Goal: Task Accomplishment & Management: Manage account settings

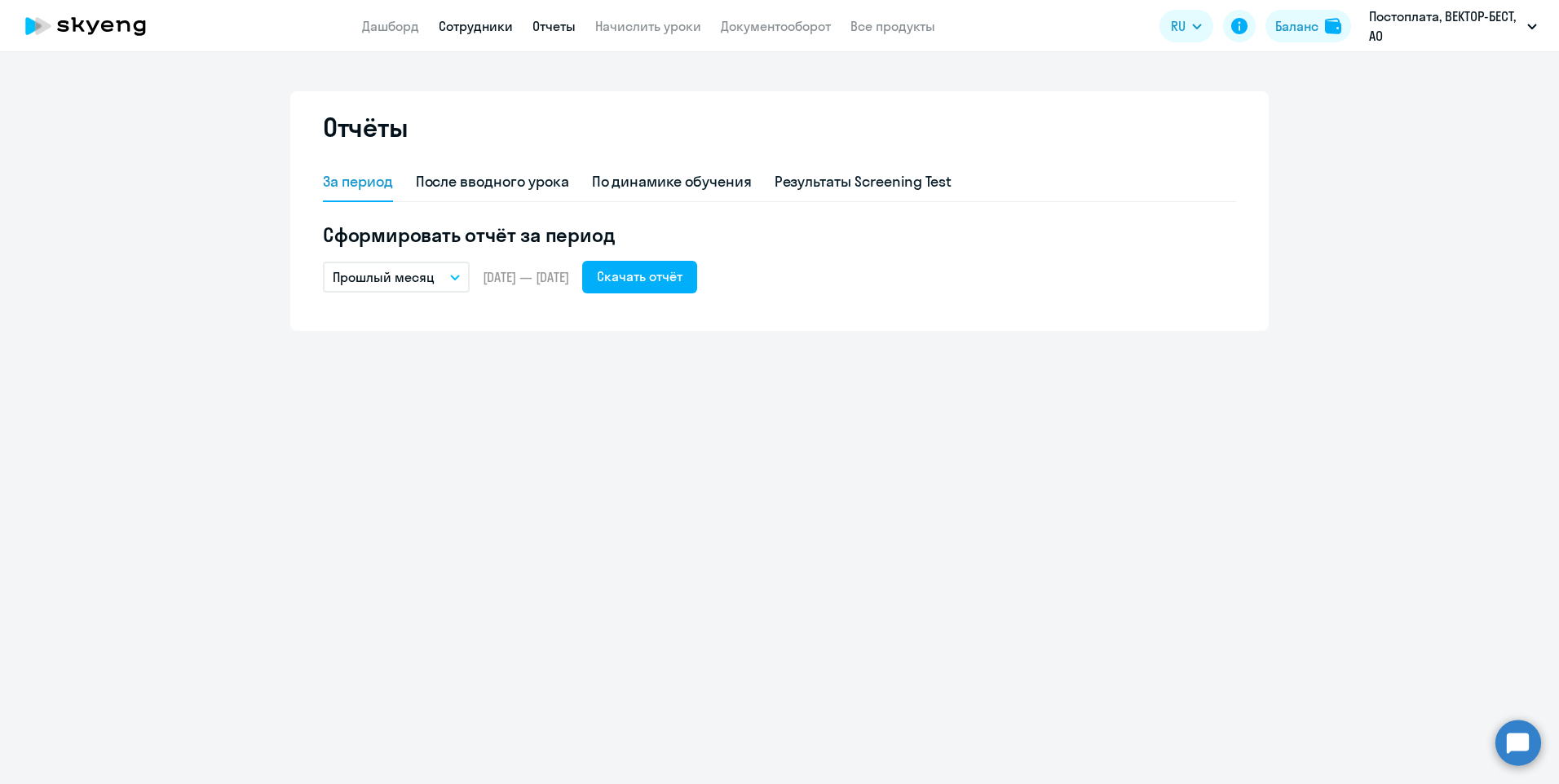
click at [470, 25] on link "Сотрудники" at bounding box center [475, 26] width 75 height 16
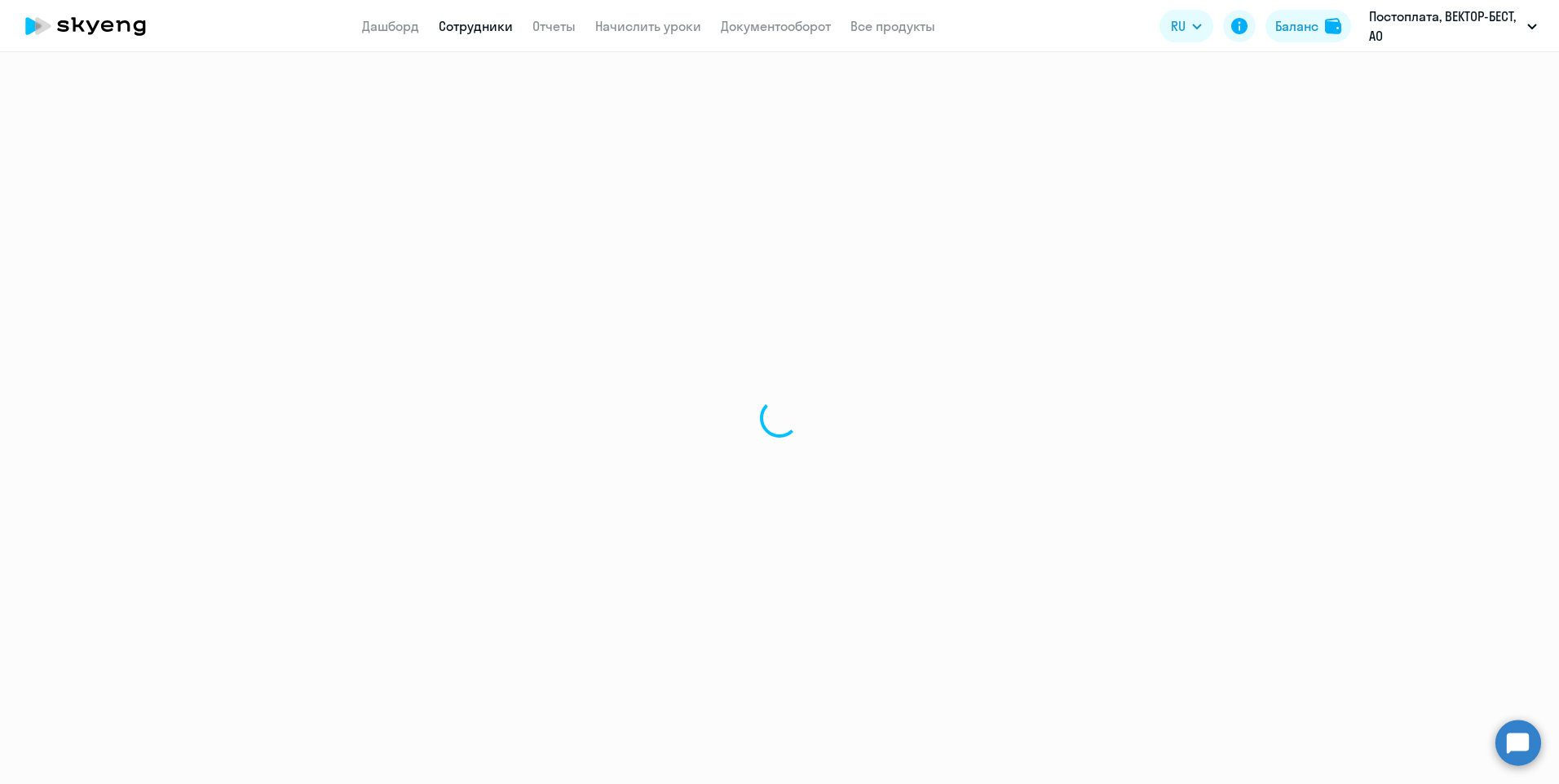
select select "30"
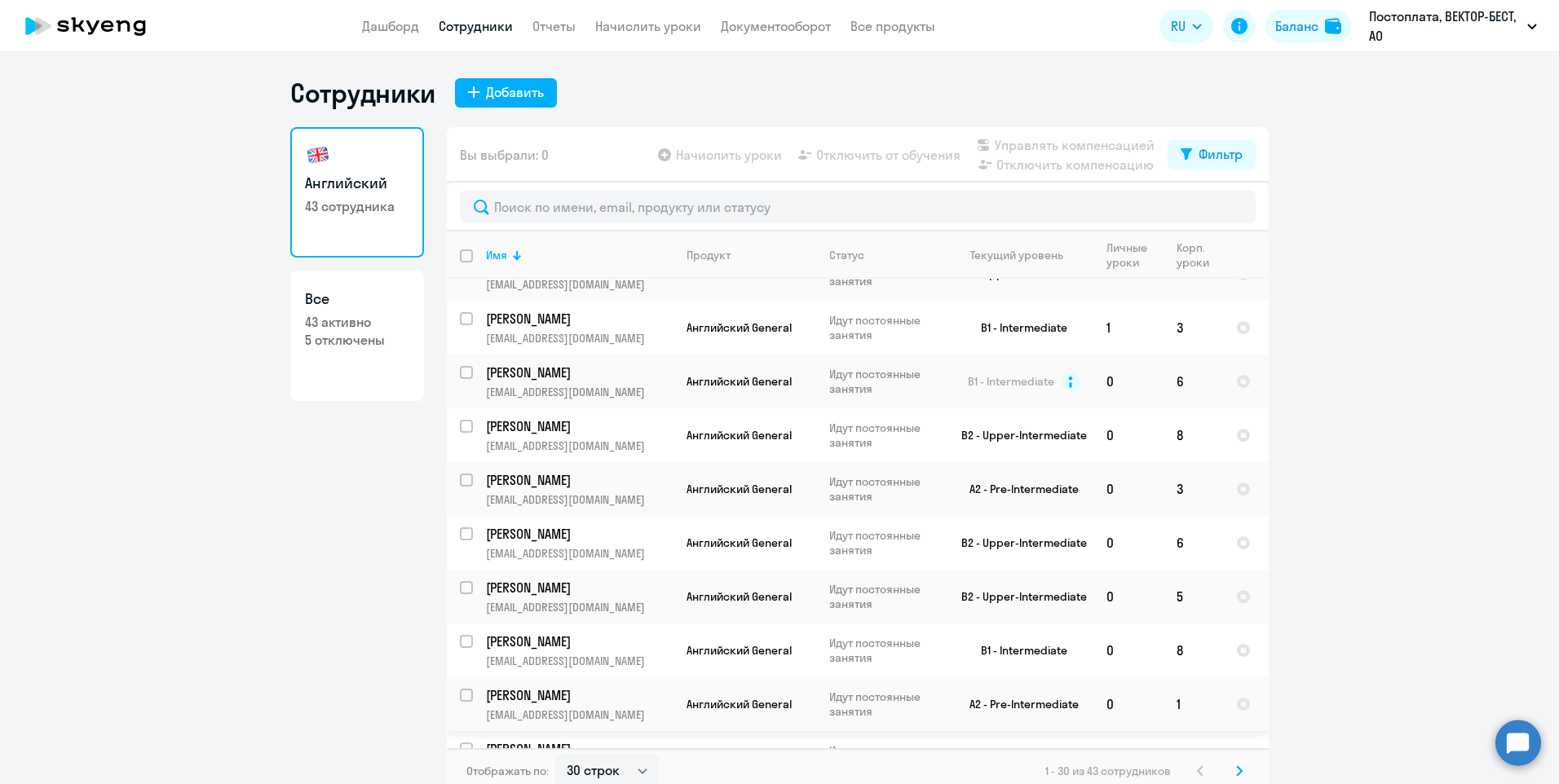
scroll to position [407, 0]
click at [571, 427] on p "[PERSON_NAME]" at bounding box center [577, 427] width 185 height 18
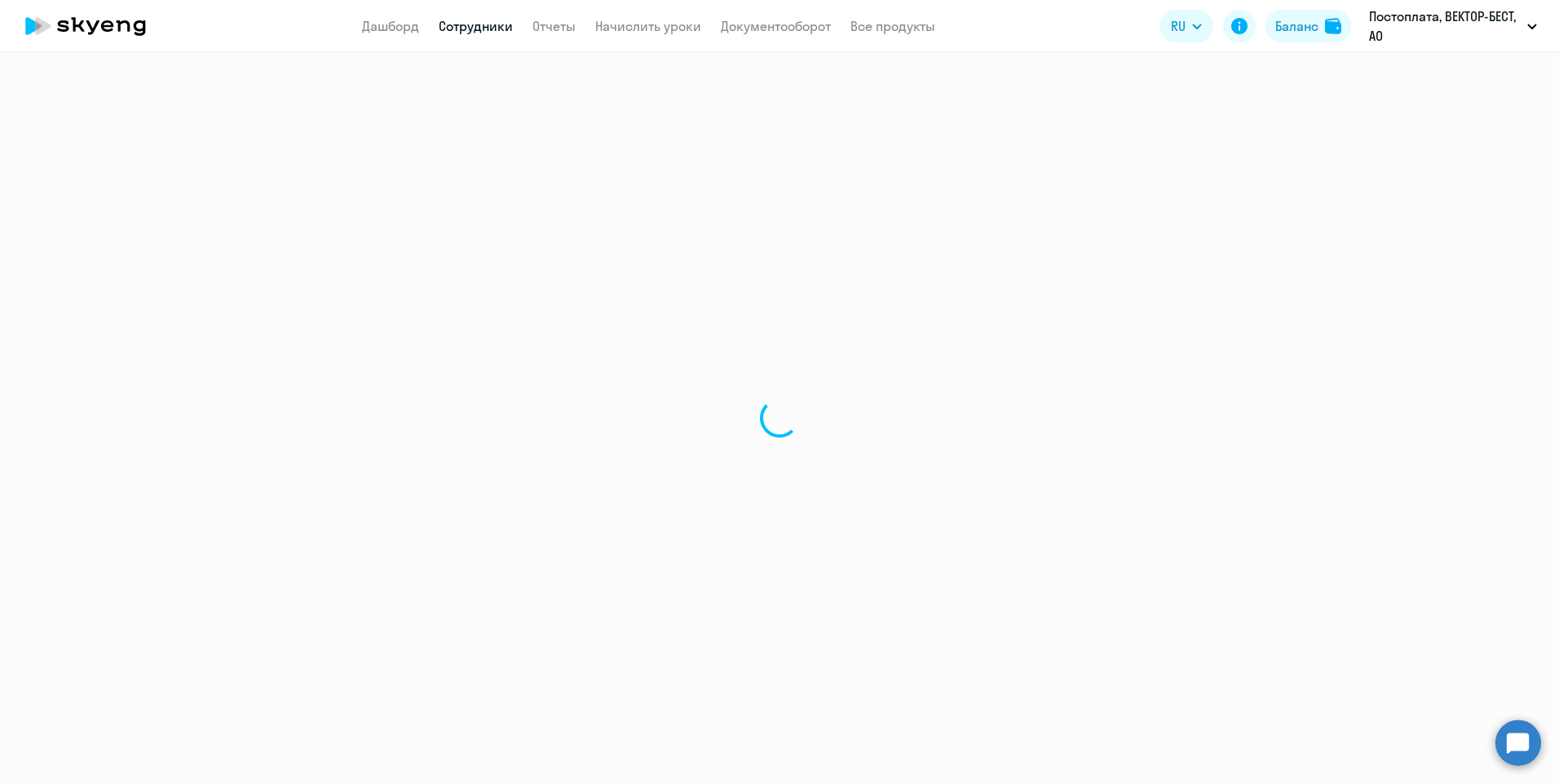
select select "english"
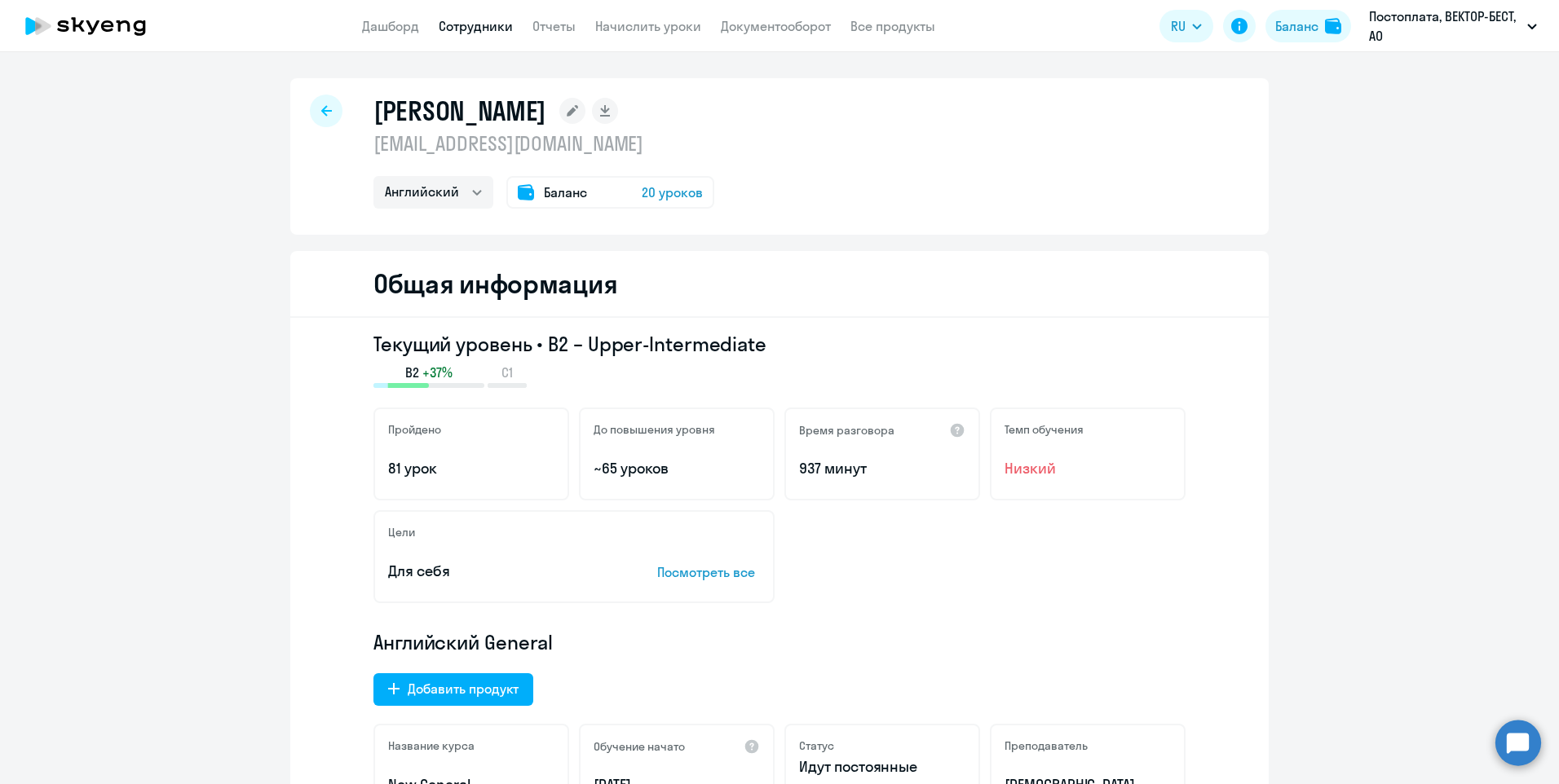
click at [645, 194] on span "20 уроков" at bounding box center [672, 193] width 61 height 20
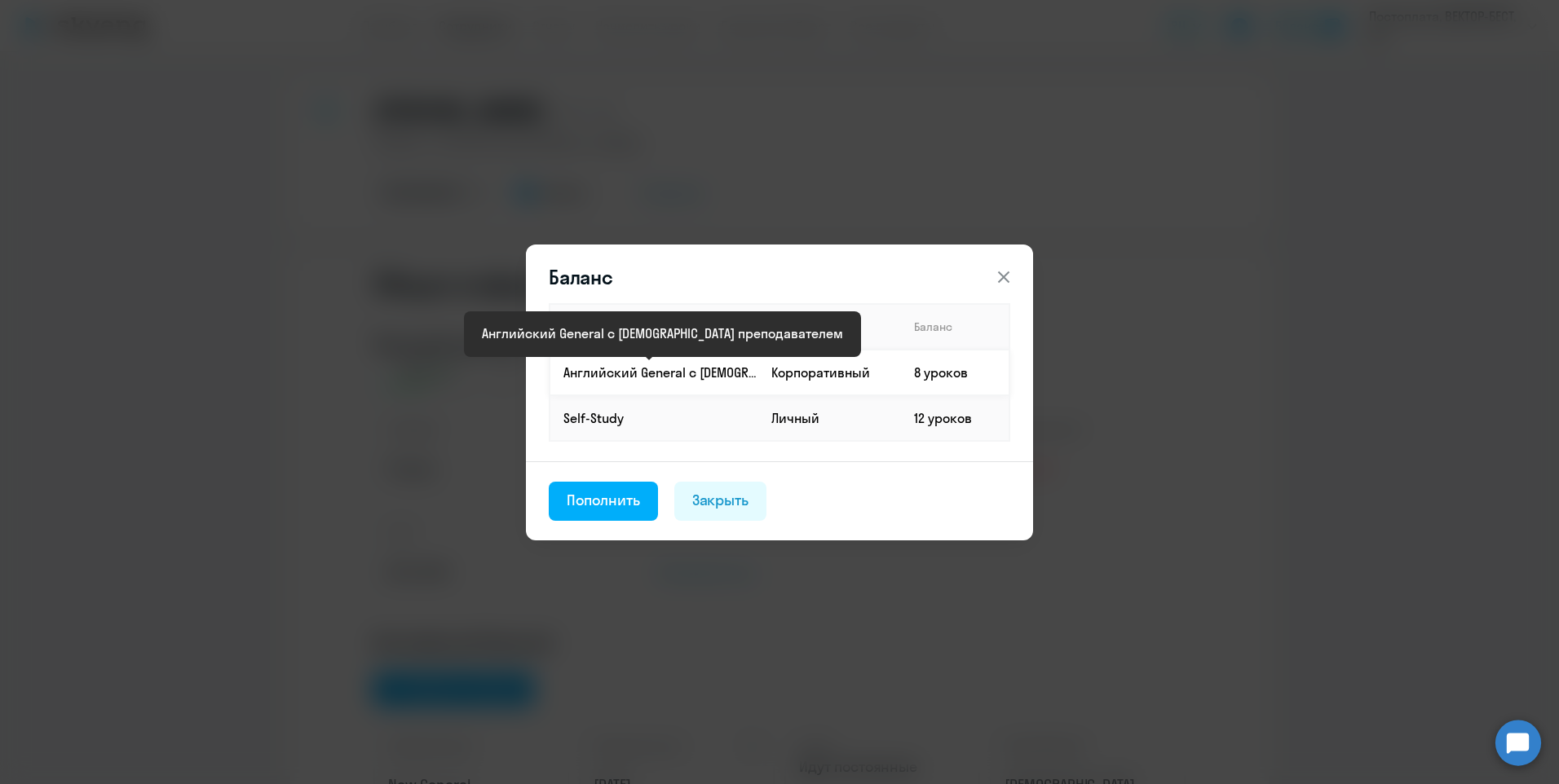
click at [648, 371] on p "Английский General с [DEMOGRAPHIC_DATA] преподавателем" at bounding box center [660, 372] width 194 height 18
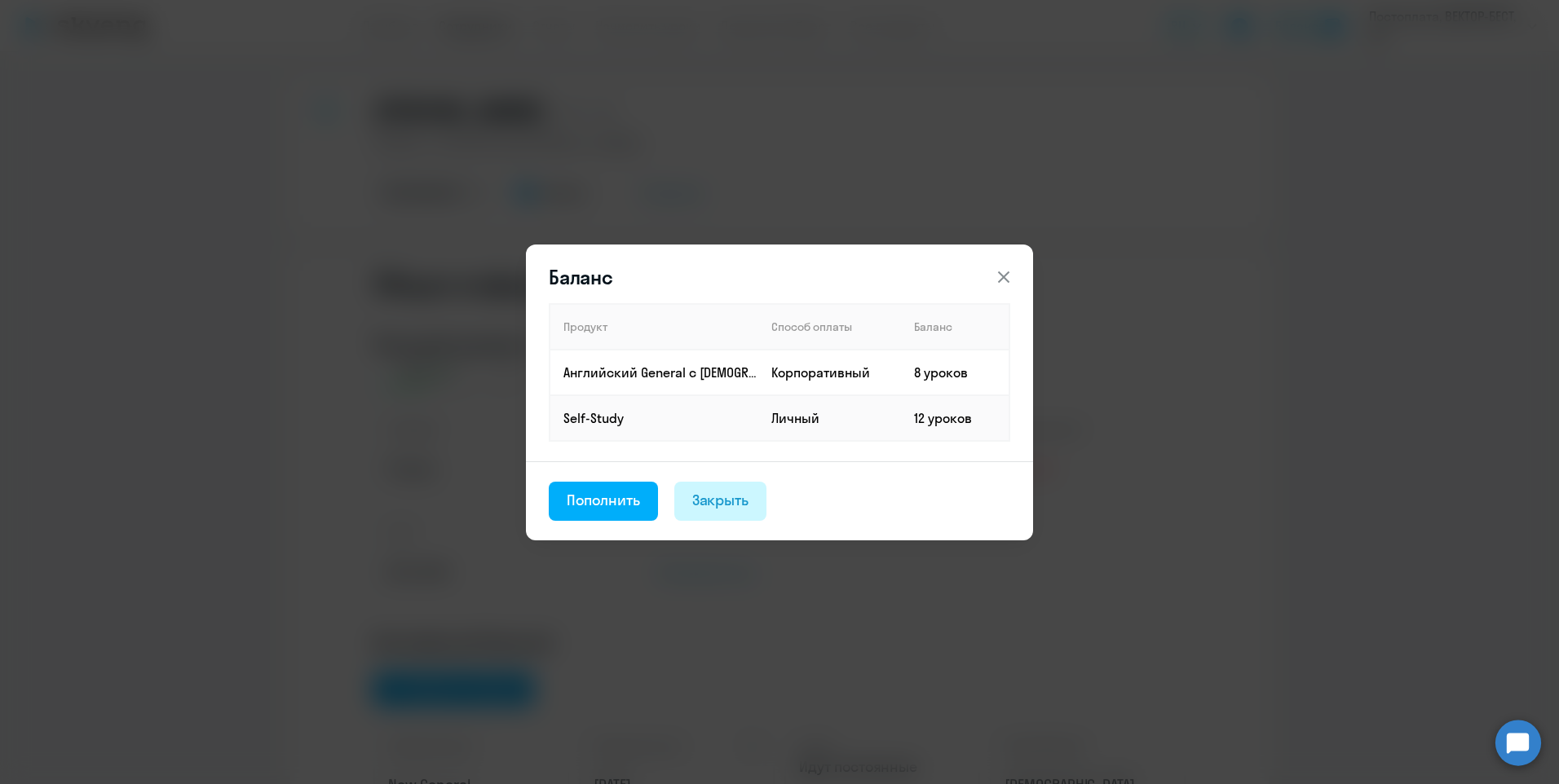
click at [728, 506] on div "Закрыть" at bounding box center [720, 500] width 57 height 21
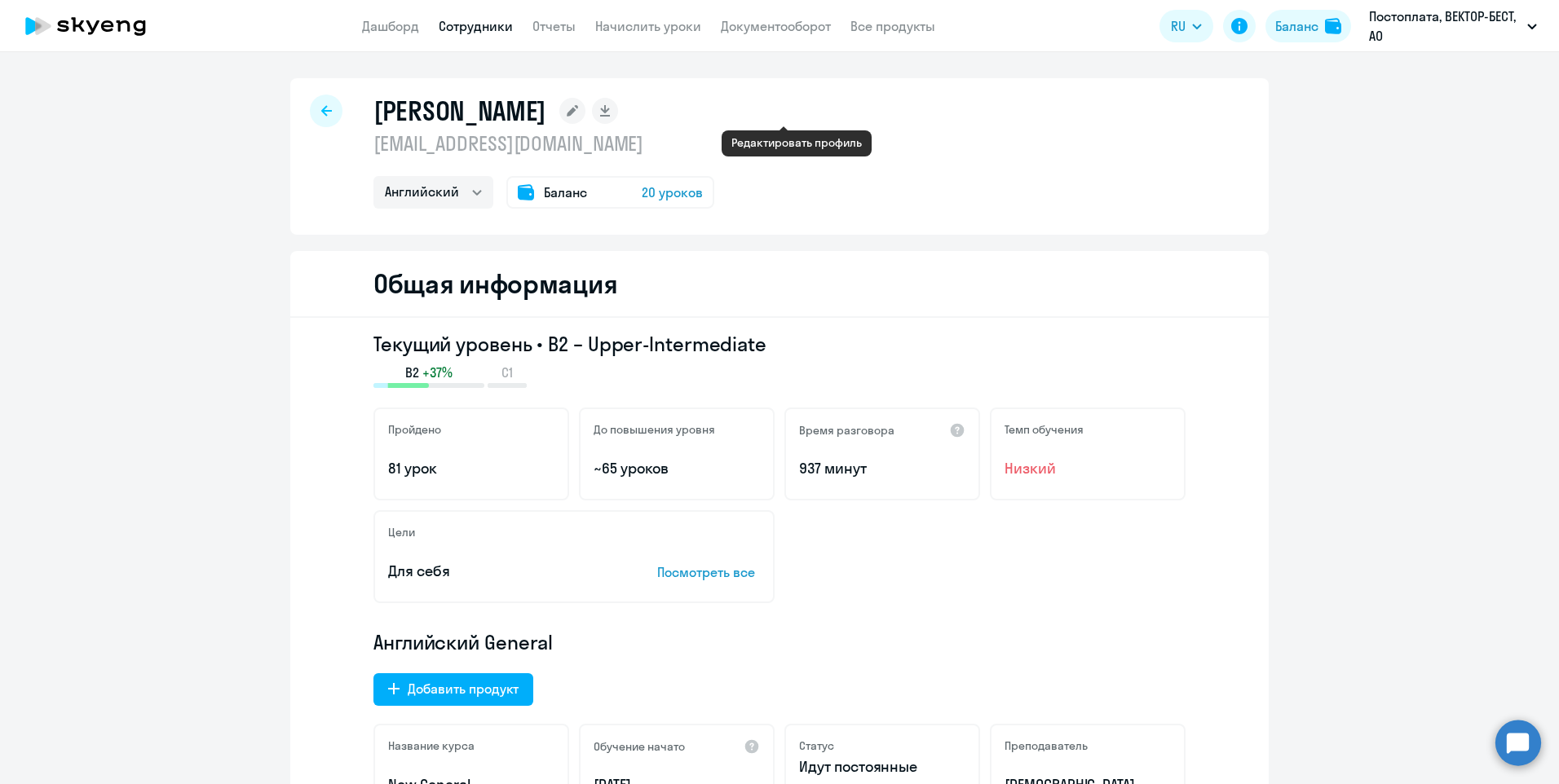
click at [585, 114] on rect at bounding box center [572, 111] width 26 height 26
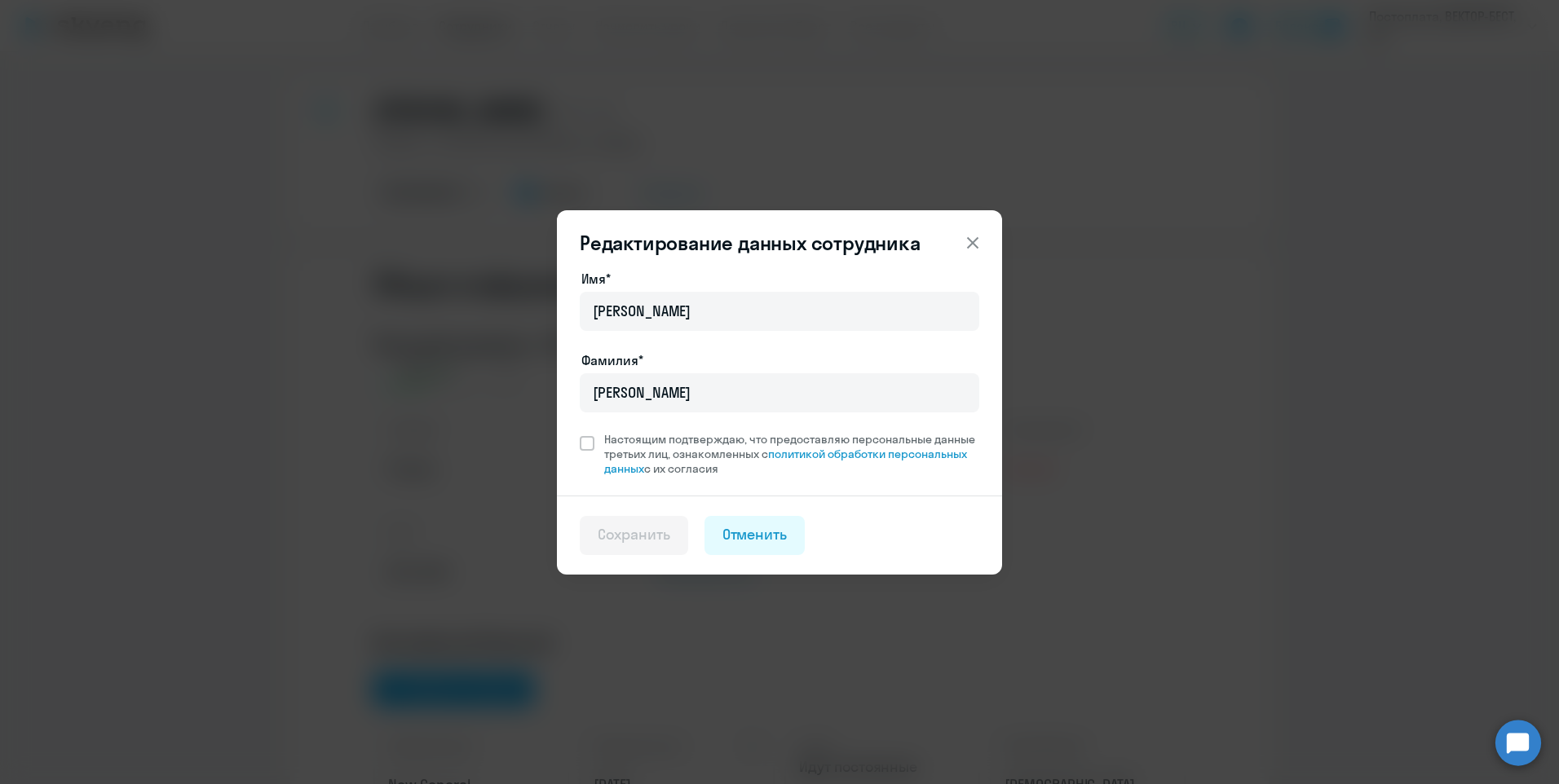
click at [964, 241] on icon at bounding box center [973, 243] width 20 height 20
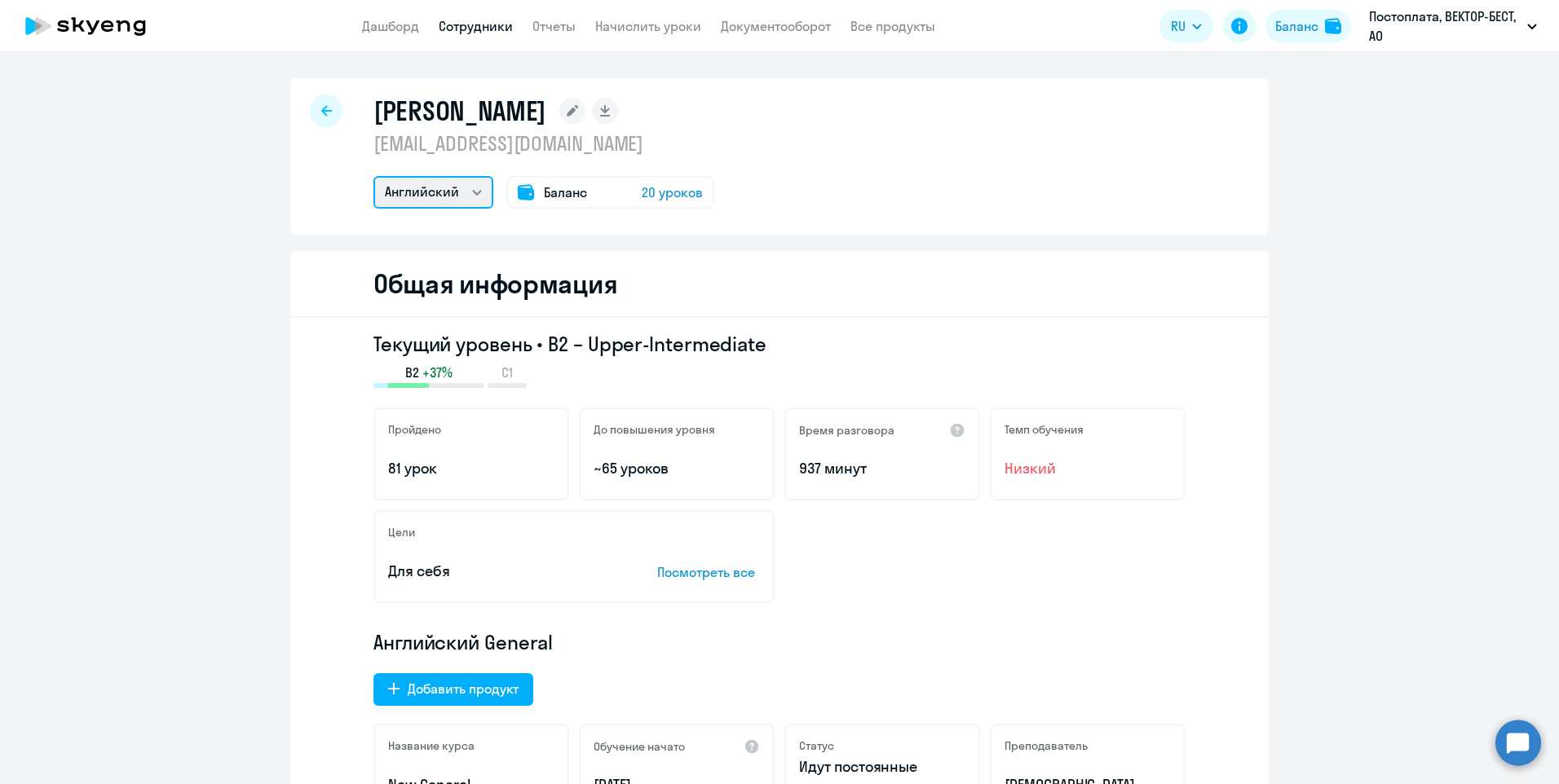
click at [481, 194] on select "Английский" at bounding box center [434, 193] width 120 height 33
click at [1525, 747] on circle at bounding box center [1518, 742] width 45 height 45
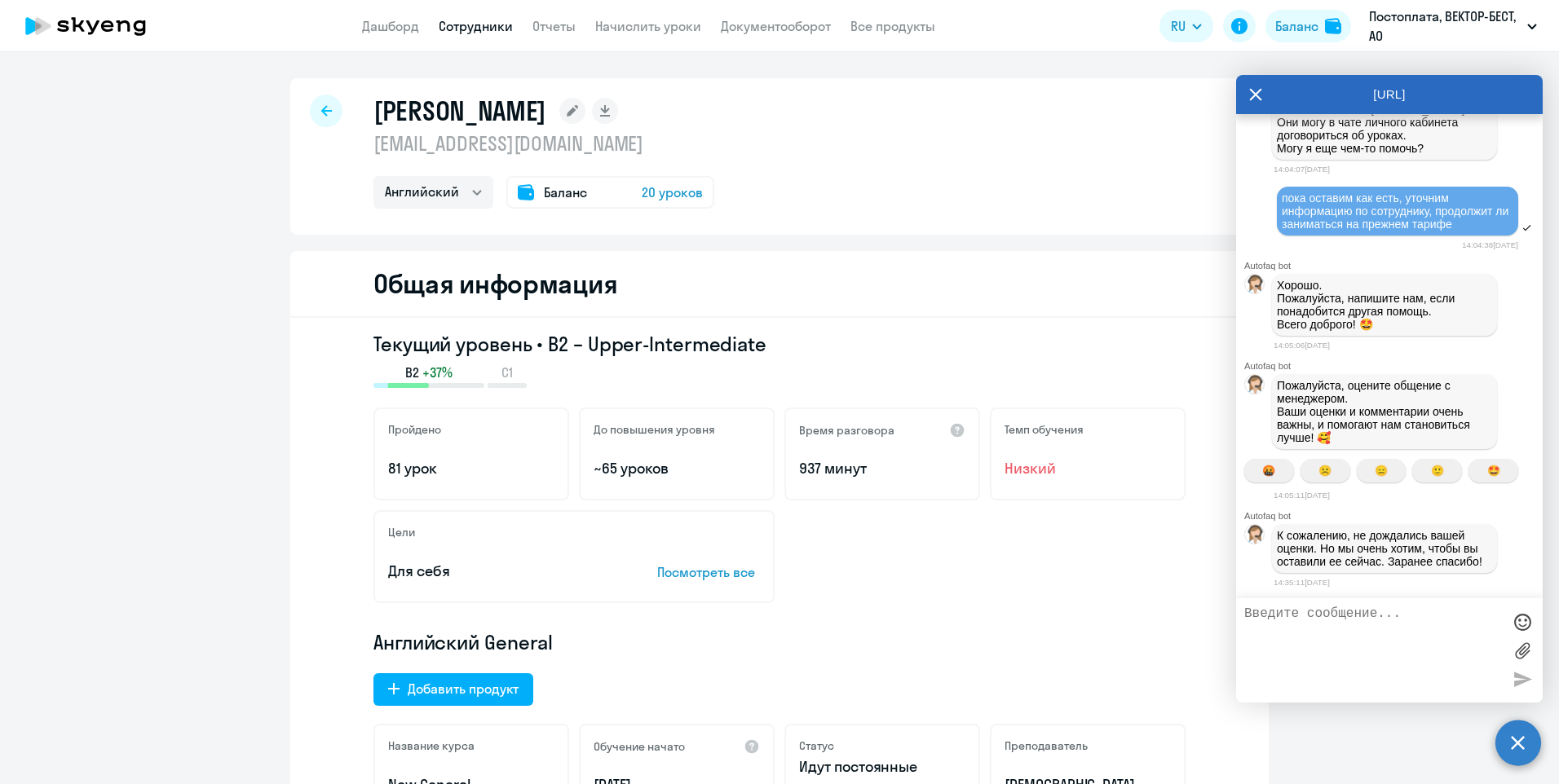
scroll to position [7095, 0]
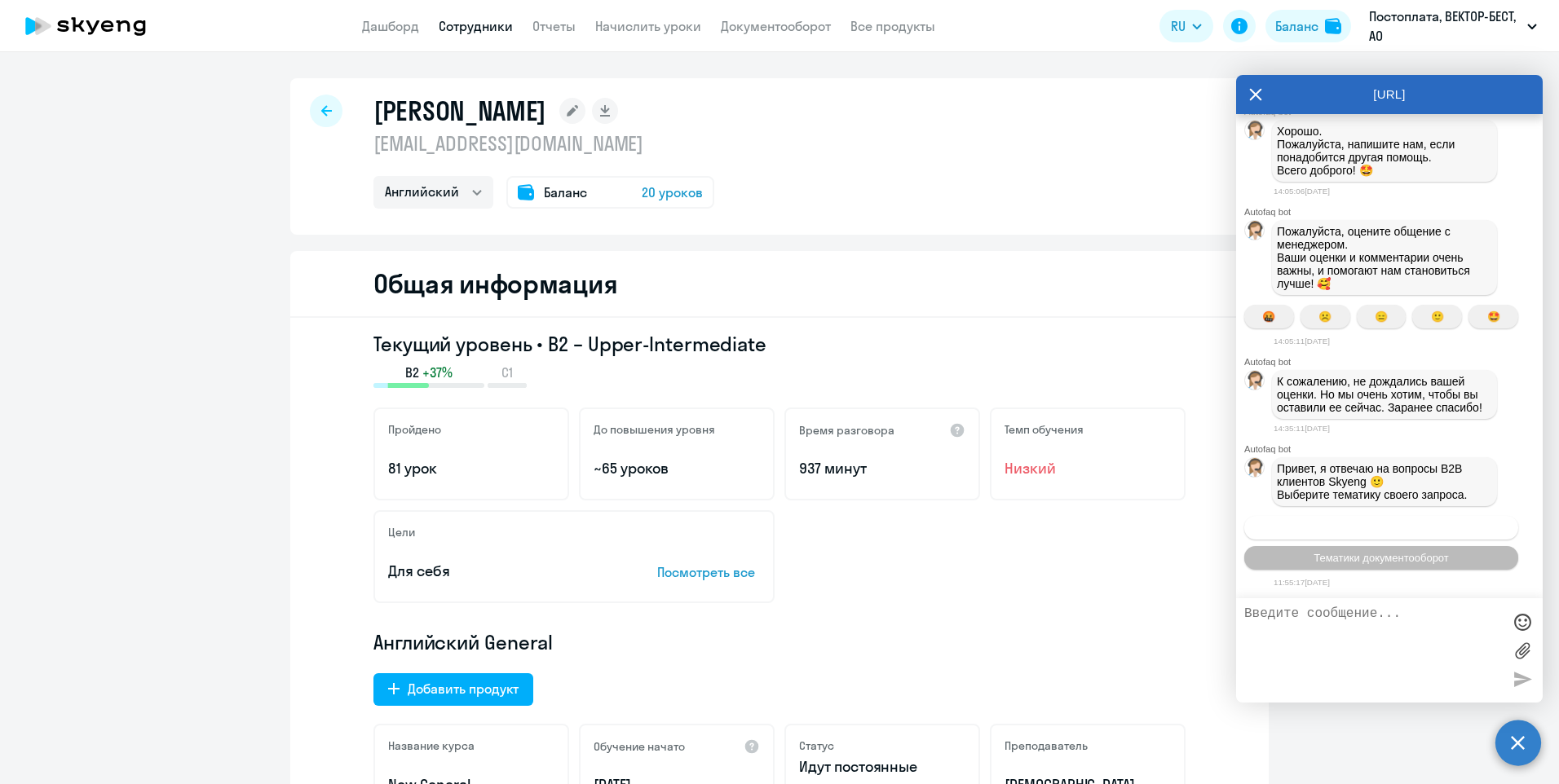
click at [1310, 528] on span "Операционное сопровождение" at bounding box center [1381, 527] width 154 height 12
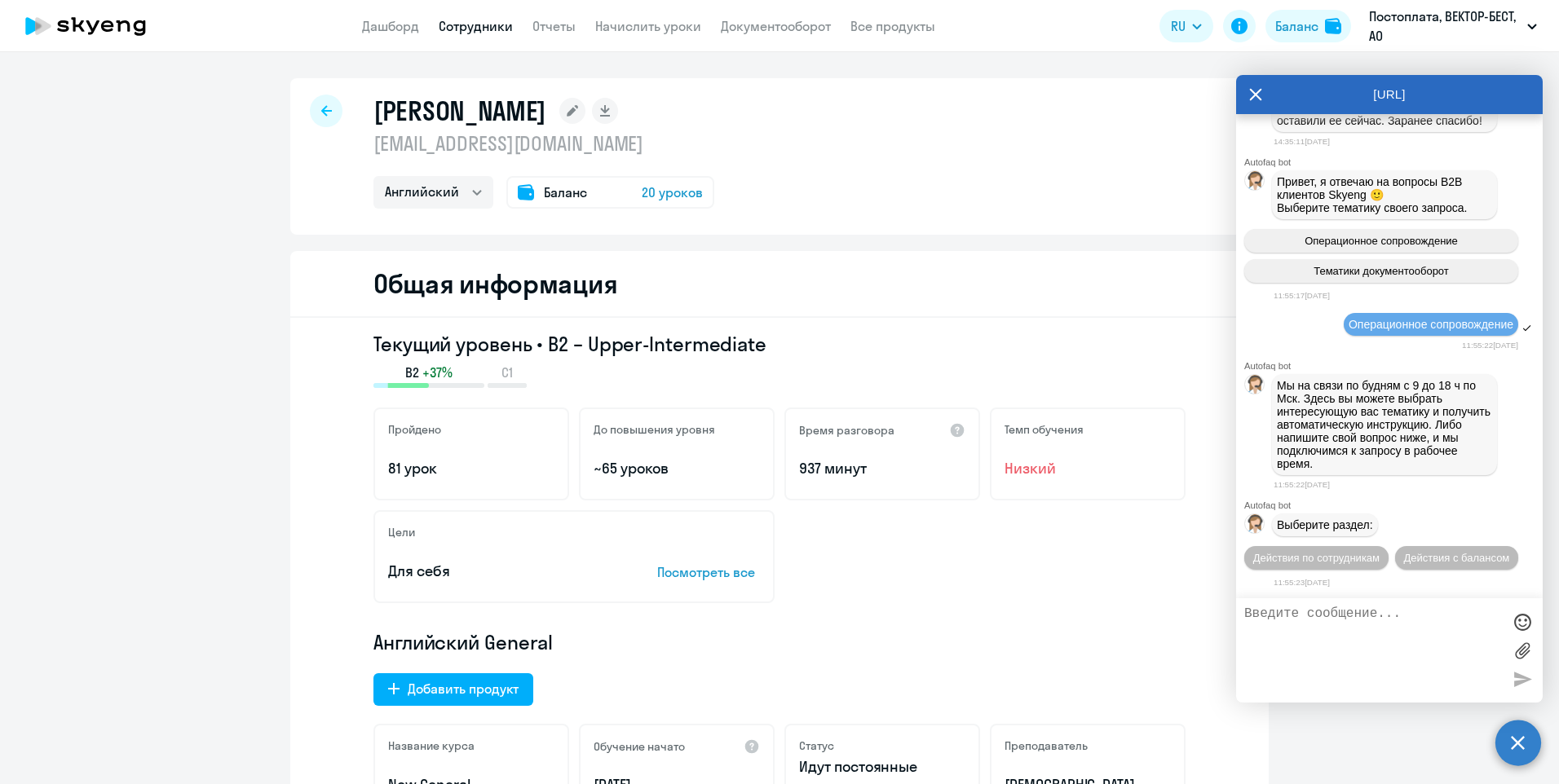
scroll to position [7412, 0]
click at [1310, 546] on button "Действия по сотрудникам" at bounding box center [1315, 558] width 145 height 24
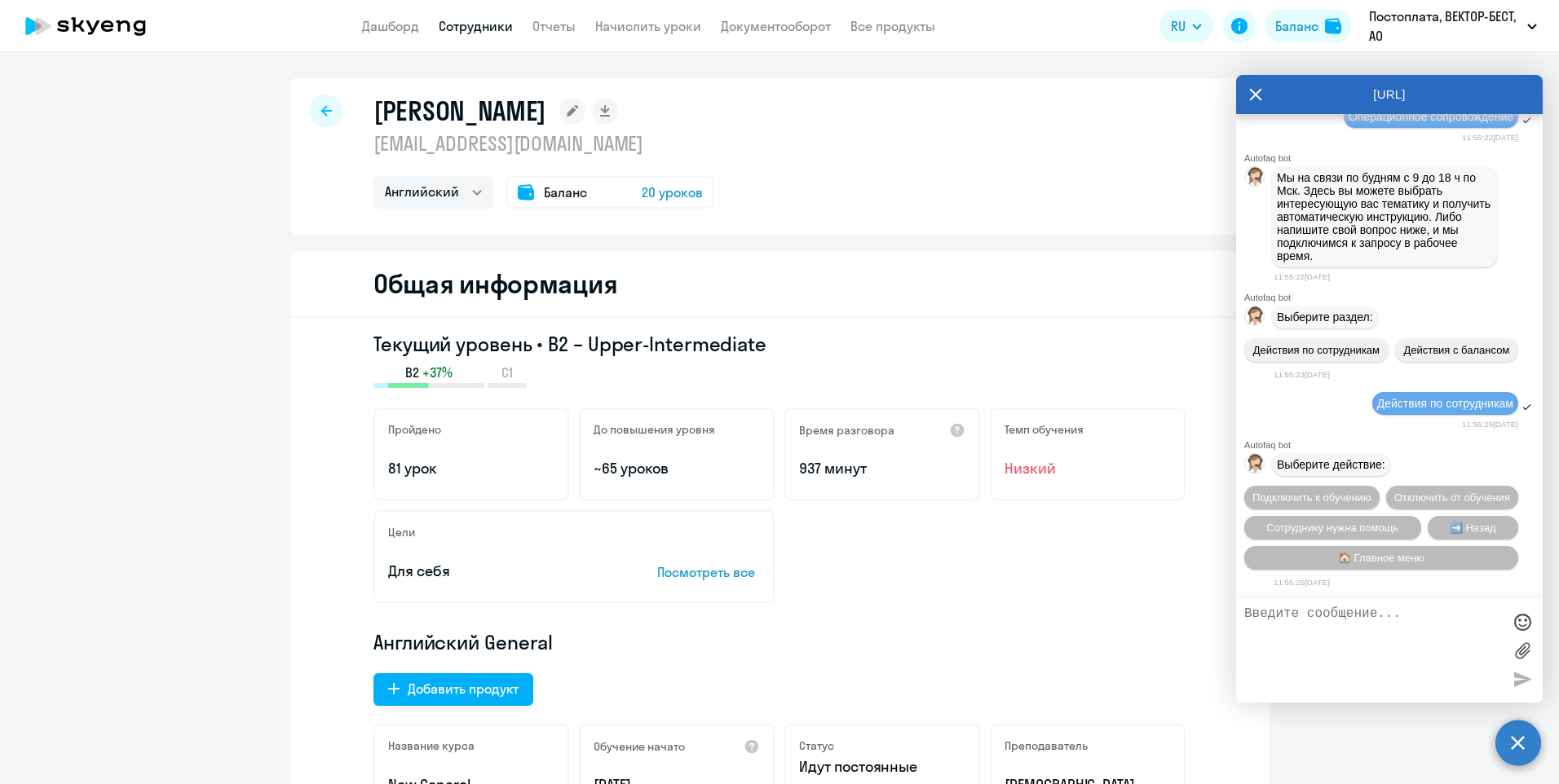
scroll to position [7653, 0]
click at [1385, 491] on button "Отключить от обучения" at bounding box center [1451, 497] width 132 height 24
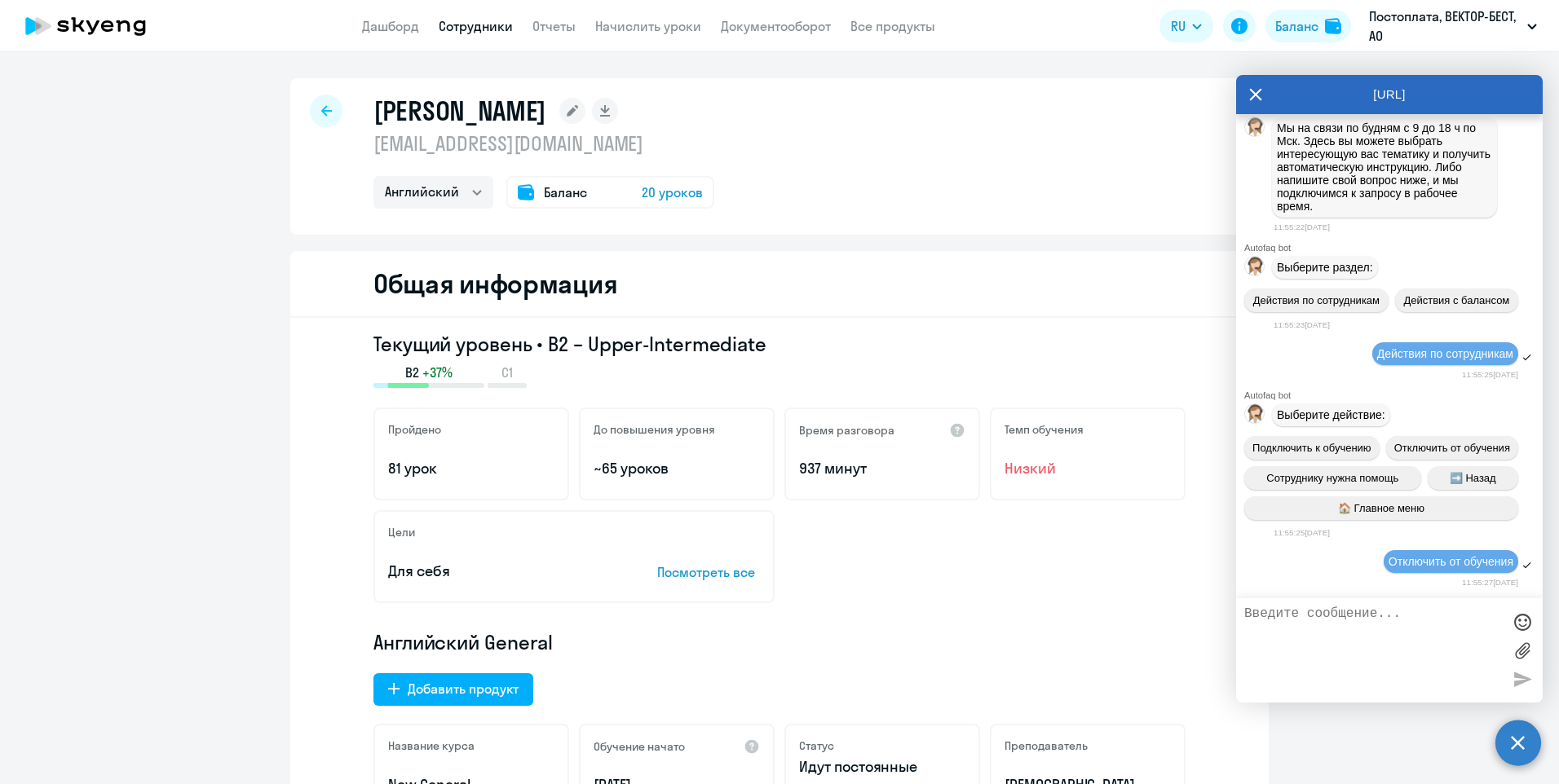
scroll to position [7864, 0]
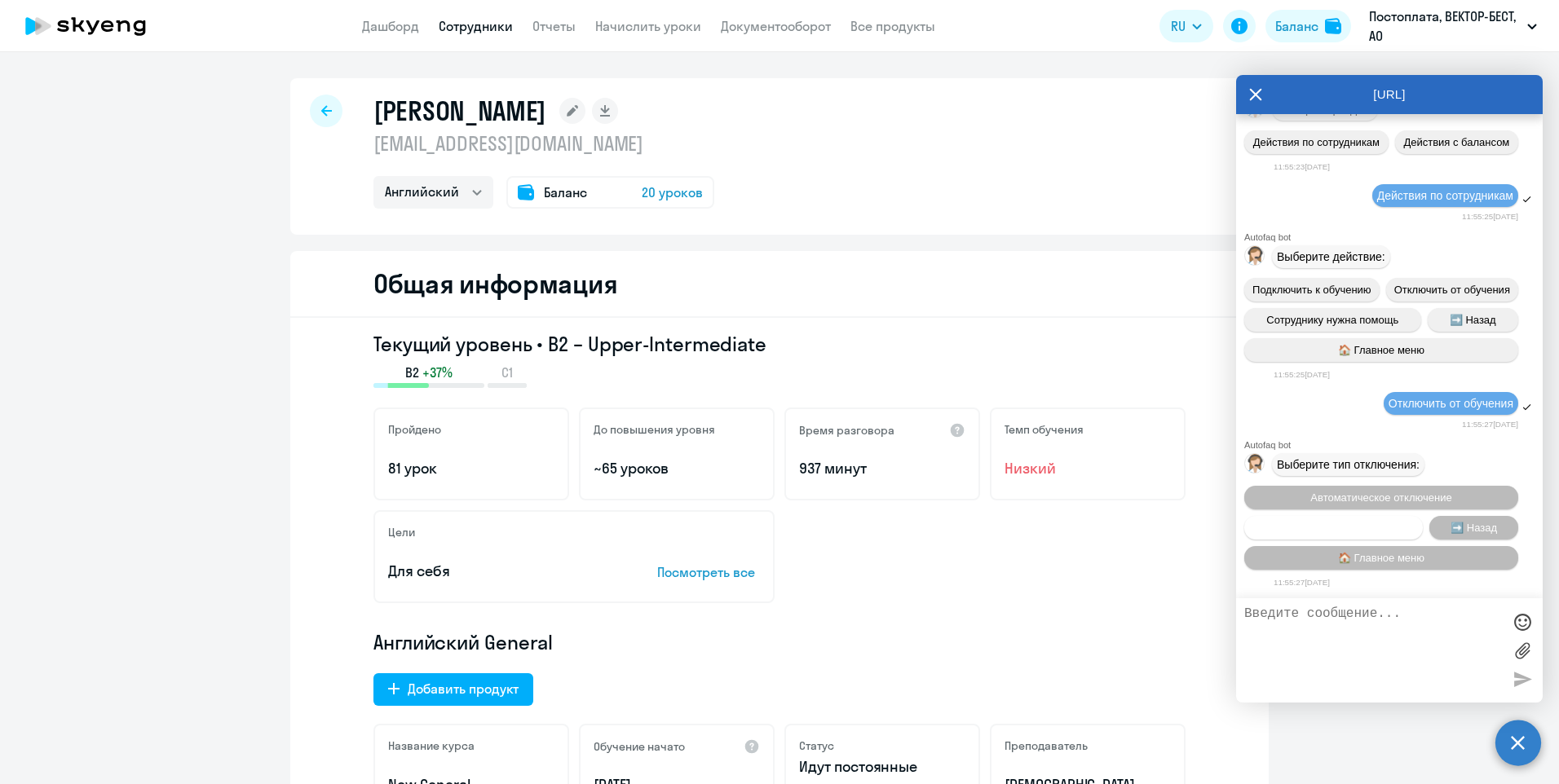
click at [1355, 532] on button "Запланировать отключение" at bounding box center [1333, 528] width 178 height 24
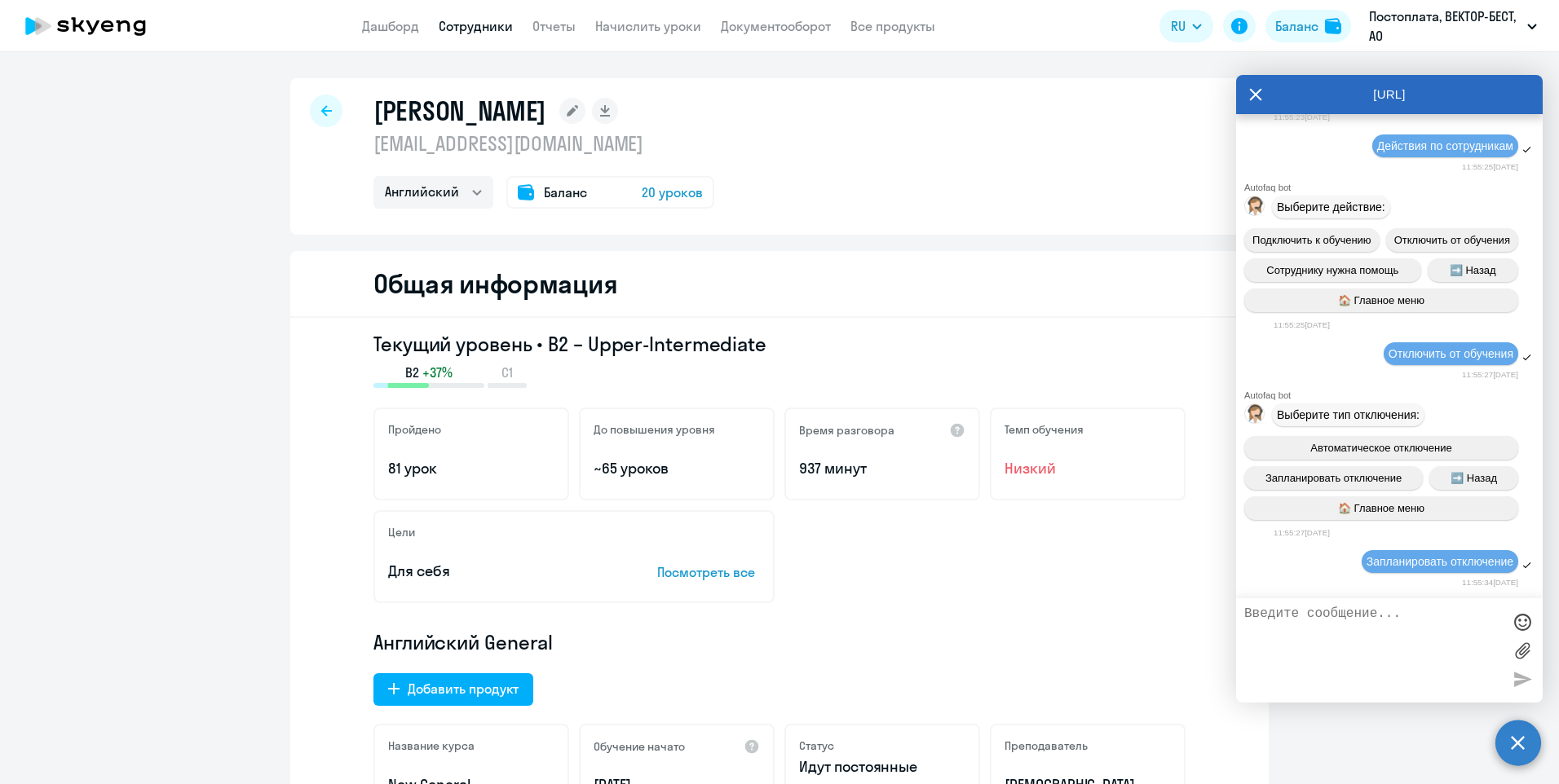
click at [1362, 612] on textarea at bounding box center [1372, 650] width 257 height 88
type textarea "[PERSON_NAME] с сегодняшнего дня"
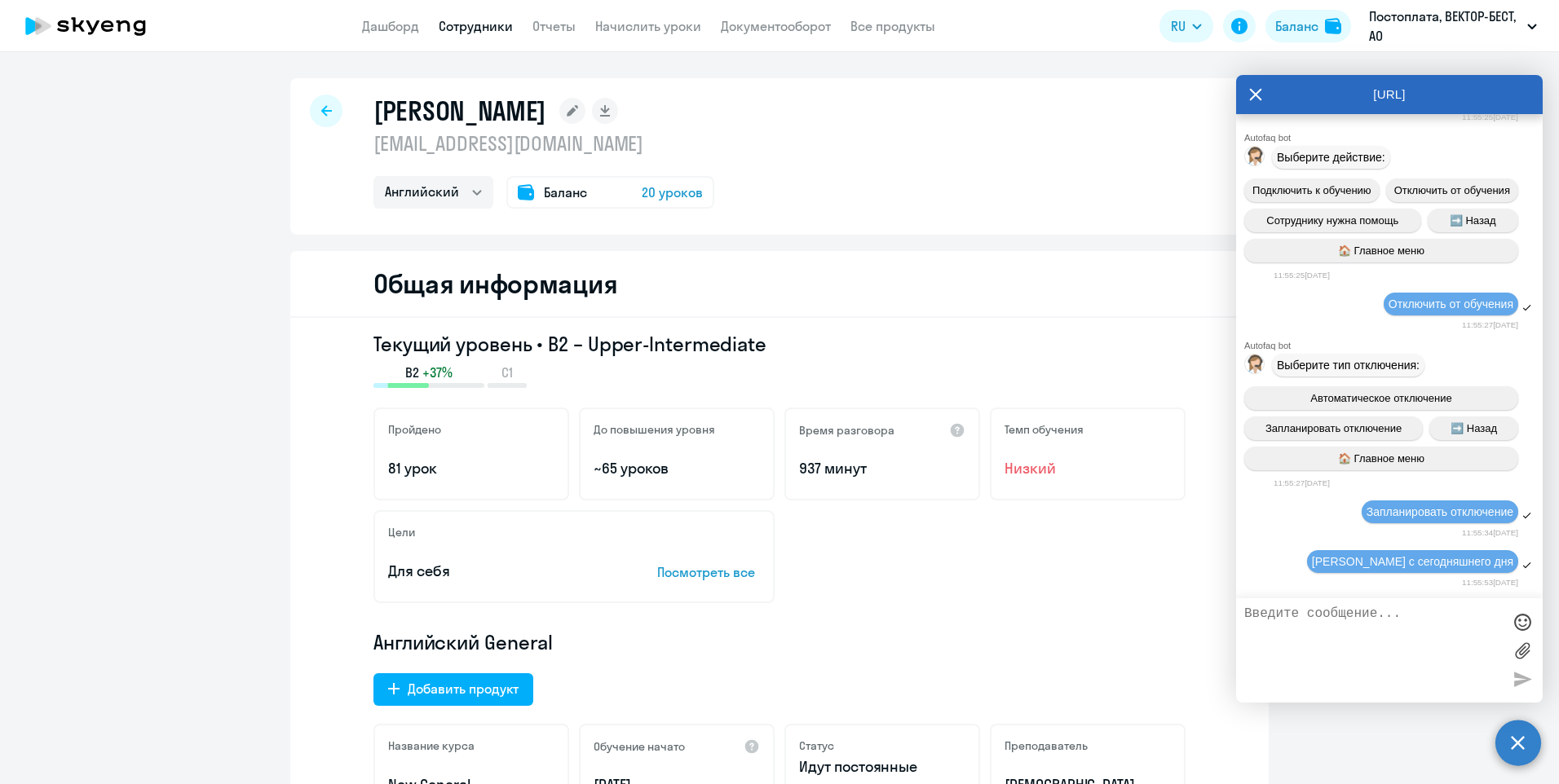
scroll to position [7964, 0]
